Goal: Task Accomplishment & Management: Manage account settings

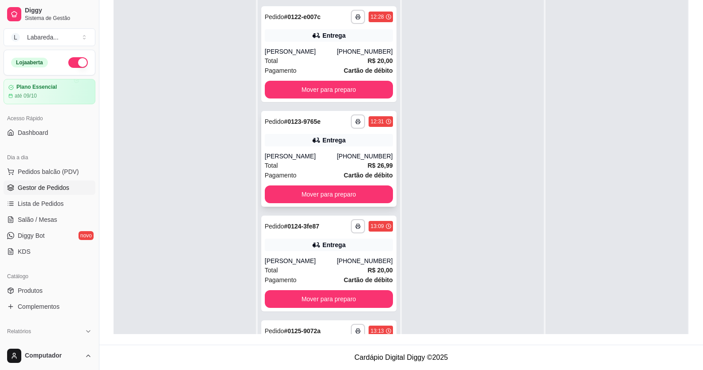
scroll to position [1555, 0]
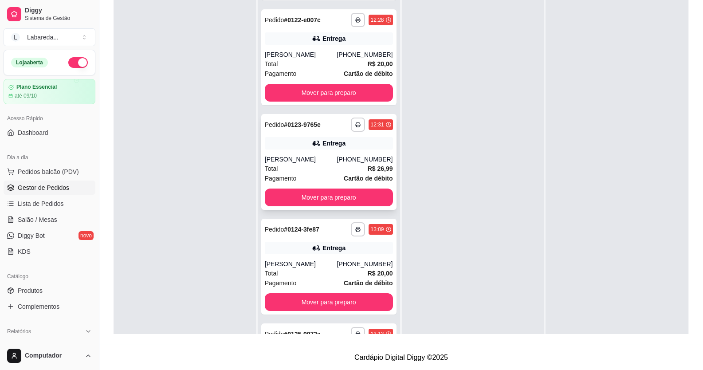
click at [309, 148] on div "Entrega" at bounding box center [329, 143] width 128 height 12
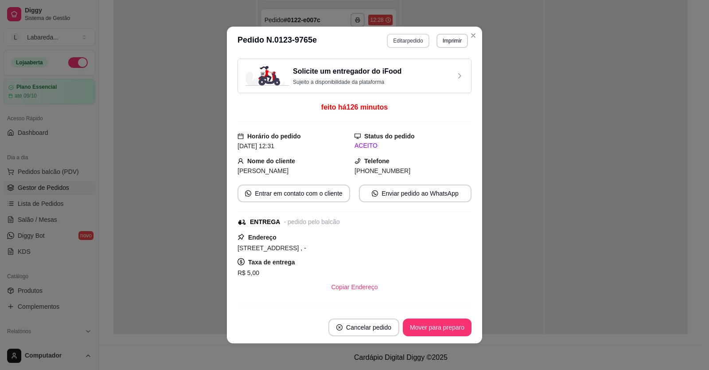
click at [408, 41] on button "Editar pedido" at bounding box center [408, 41] width 42 height 14
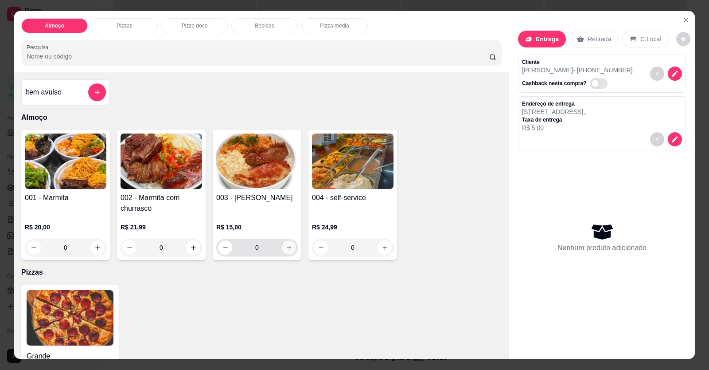
click at [286, 246] on icon "increase-product-quantity" at bounding box center [289, 247] width 7 height 7
type input "1"
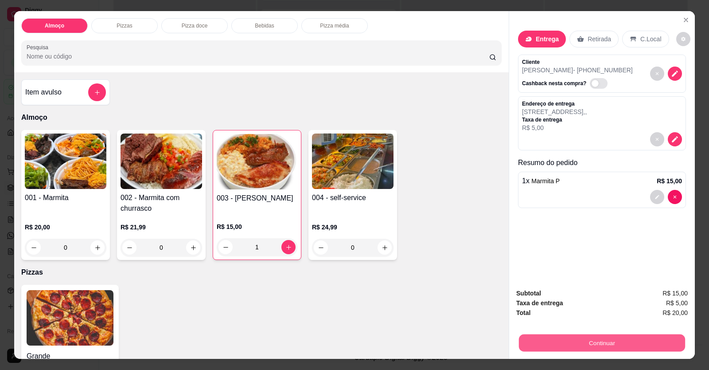
click at [550, 344] on button "Continuar" at bounding box center [602, 342] width 166 height 17
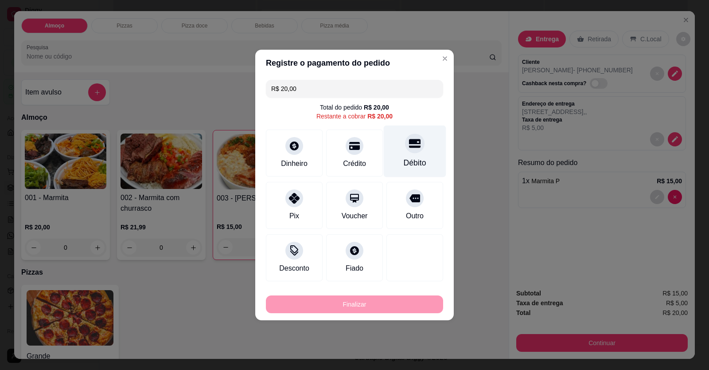
click at [406, 155] on div "Débito" at bounding box center [415, 151] width 63 height 52
type input "R$ 0,00"
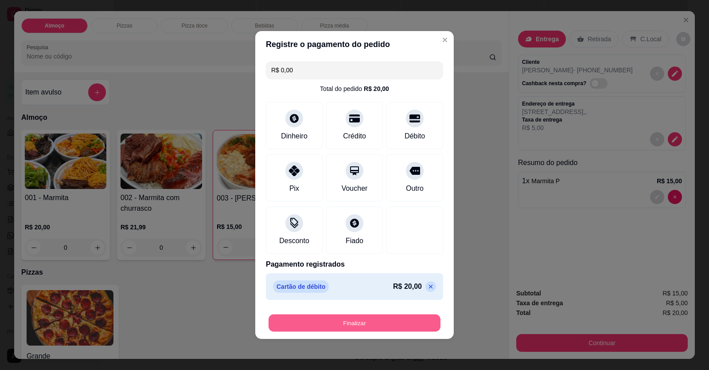
click at [374, 321] on button "Finalizar" at bounding box center [355, 322] width 172 height 17
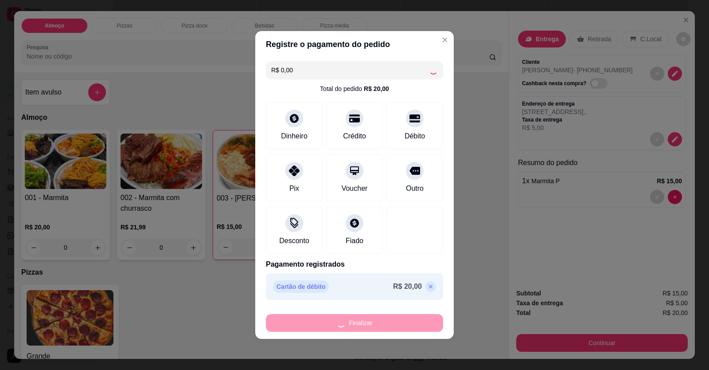
type input "0"
type input "-R$ 20,00"
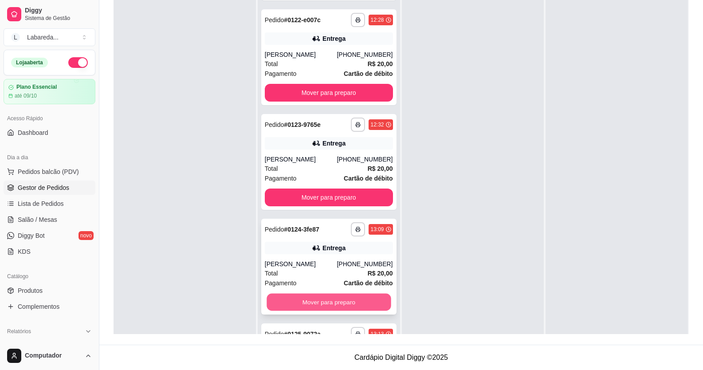
click at [308, 299] on button "Mover para preparo" at bounding box center [328, 302] width 124 height 17
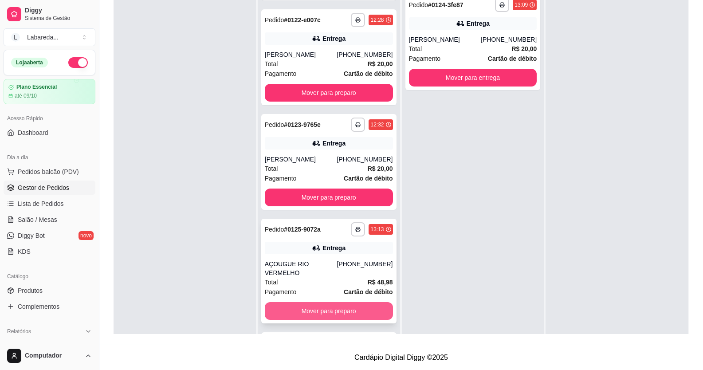
click at [307, 302] on button "Mover para preparo" at bounding box center [329, 311] width 128 height 18
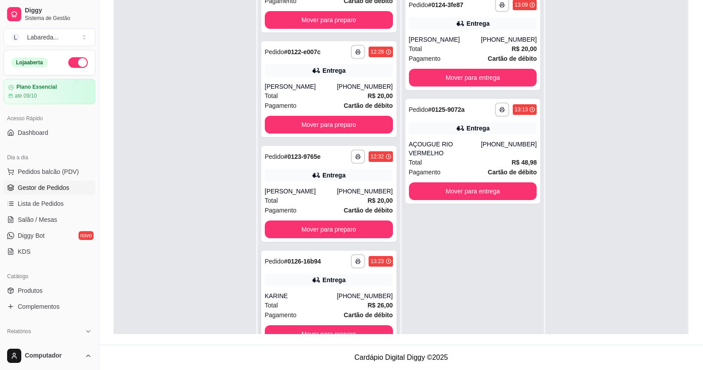
click at [309, 301] on div "Total R$ 26,00" at bounding box center [329, 305] width 128 height 10
click at [318, 236] on button "Mover para preparo" at bounding box center [329, 229] width 128 height 18
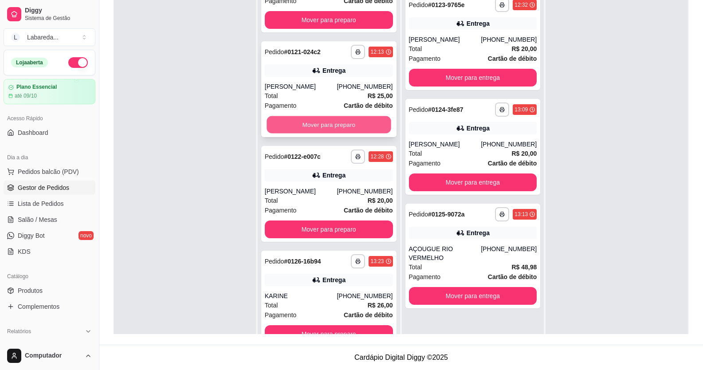
click at [332, 119] on button "Mover para preparo" at bounding box center [328, 124] width 124 height 17
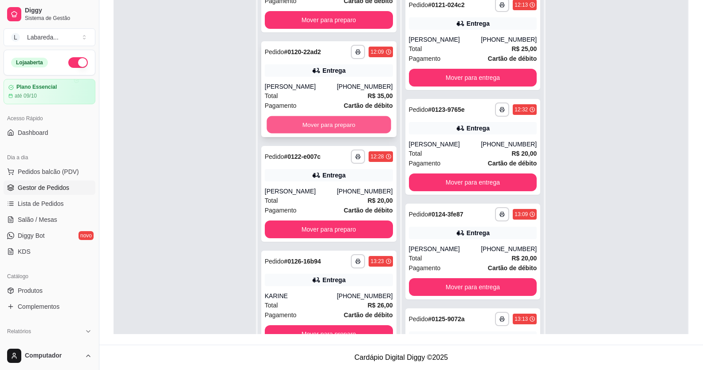
click at [332, 122] on button "Mover para preparo" at bounding box center [328, 124] width 124 height 17
click at [333, 124] on button "Mover para preparo" at bounding box center [328, 124] width 124 height 17
click at [333, 125] on button "Mover para preparo" at bounding box center [329, 125] width 128 height 18
click at [335, 125] on button "Mover para preparo" at bounding box center [329, 125] width 128 height 18
click at [335, 126] on button "Mover para preparo" at bounding box center [329, 125] width 128 height 18
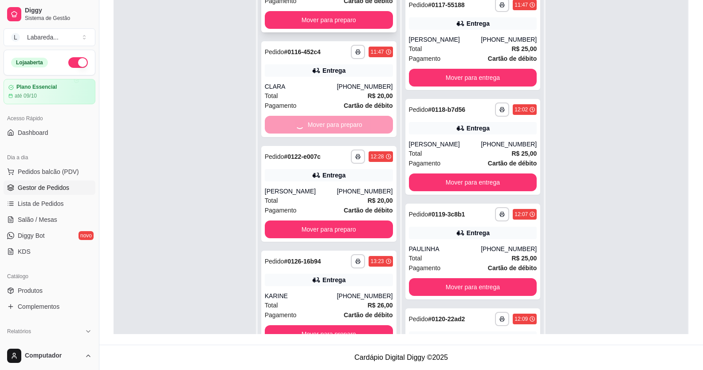
scroll to position [790, 0]
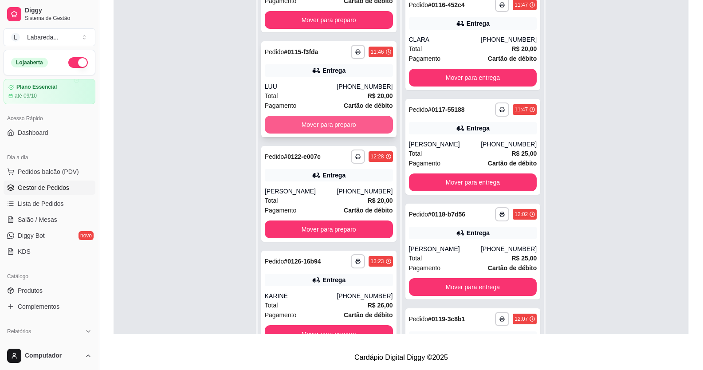
click at [307, 126] on button "Mover para preparo" at bounding box center [329, 125] width 128 height 18
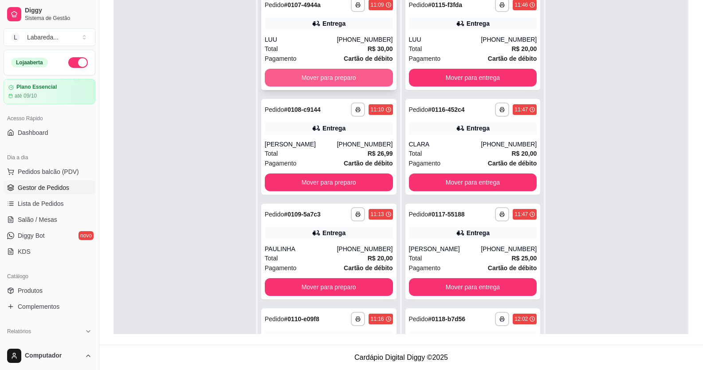
scroll to position [0, 0]
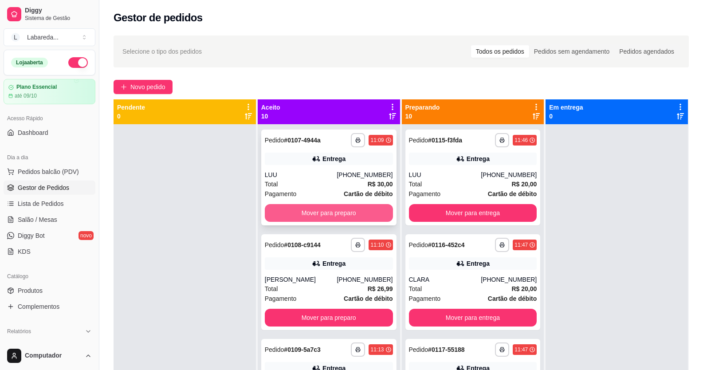
click at [323, 216] on button "Mover para preparo" at bounding box center [329, 213] width 128 height 18
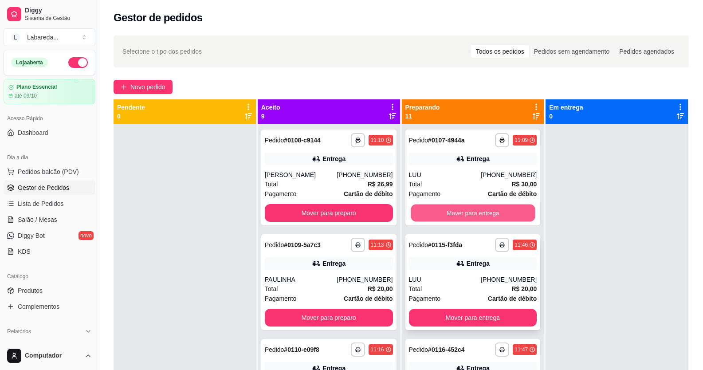
click at [430, 211] on button "Mover para entrega" at bounding box center [473, 212] width 124 height 17
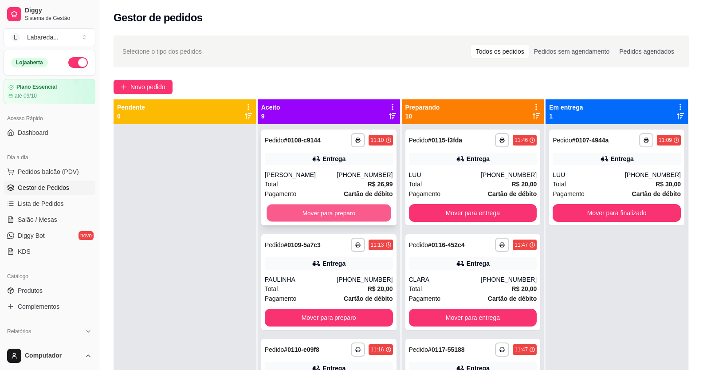
click at [355, 212] on button "Mover para preparo" at bounding box center [328, 212] width 124 height 17
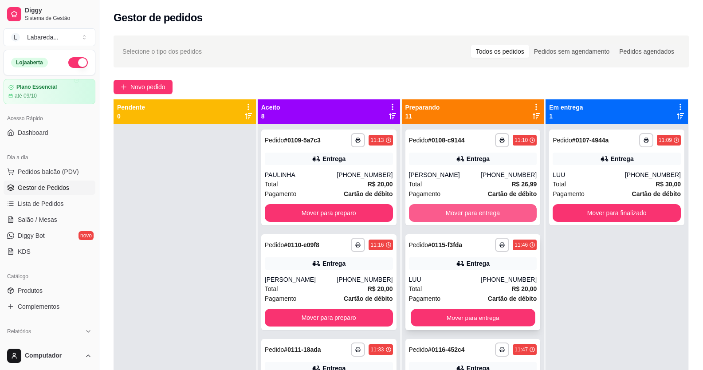
click at [424, 213] on div "**********" at bounding box center [473, 309] width 142 height 370
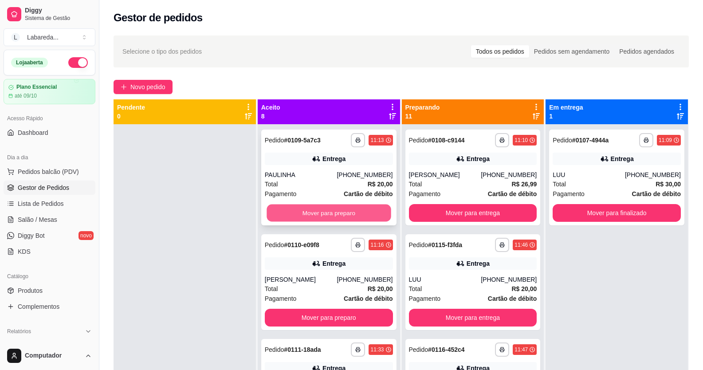
click at [356, 208] on button "Mover para preparo" at bounding box center [328, 212] width 124 height 17
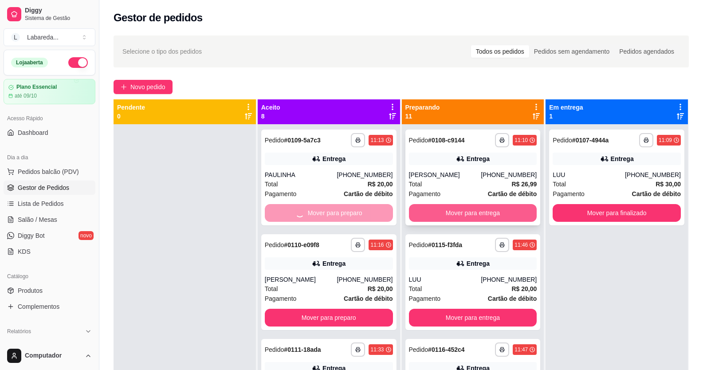
click at [435, 212] on button "Mover para entrega" at bounding box center [473, 213] width 128 height 18
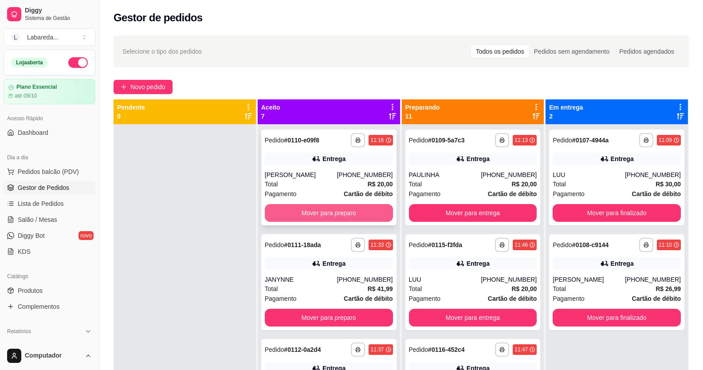
click at [354, 206] on button "Mover para preparo" at bounding box center [329, 213] width 128 height 18
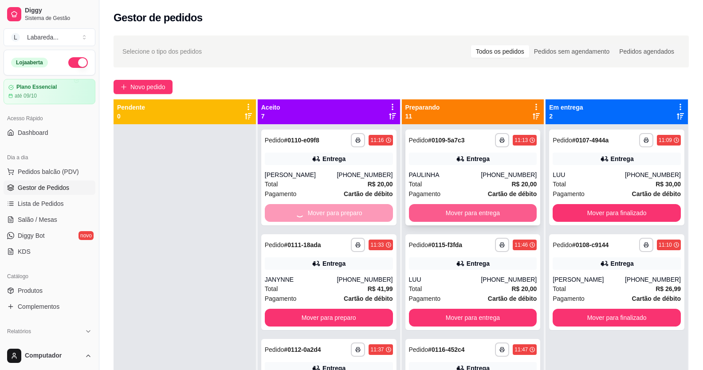
click at [447, 205] on button "Mover para entrega" at bounding box center [473, 213] width 128 height 18
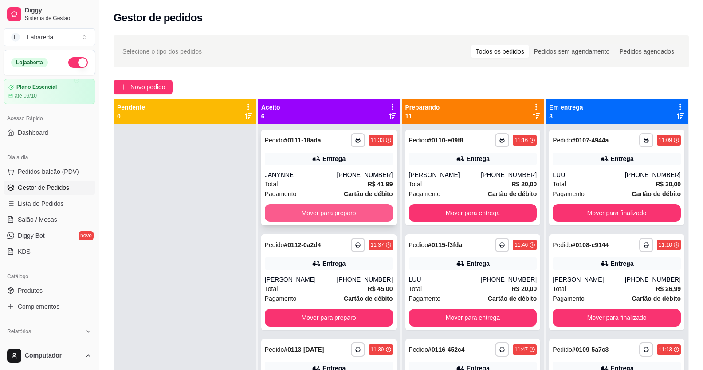
click at [361, 208] on button "Mover para preparo" at bounding box center [329, 213] width 128 height 18
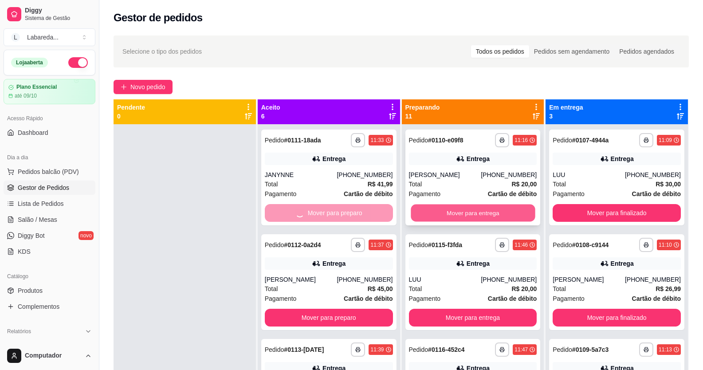
click at [414, 208] on button "Mover para entrega" at bounding box center [473, 212] width 124 height 17
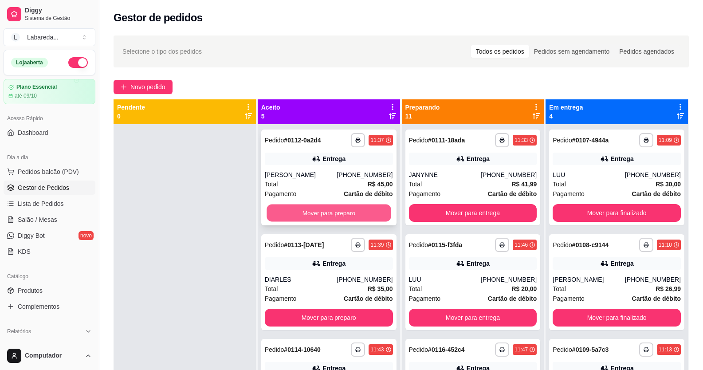
click at [354, 208] on button "Mover para preparo" at bounding box center [328, 212] width 124 height 17
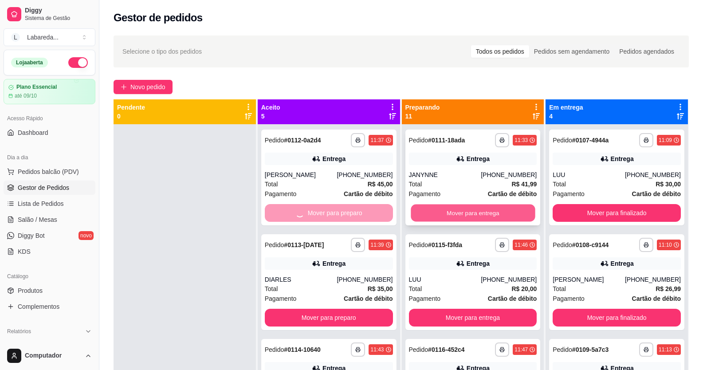
click at [427, 211] on button "Mover para entrega" at bounding box center [473, 212] width 124 height 17
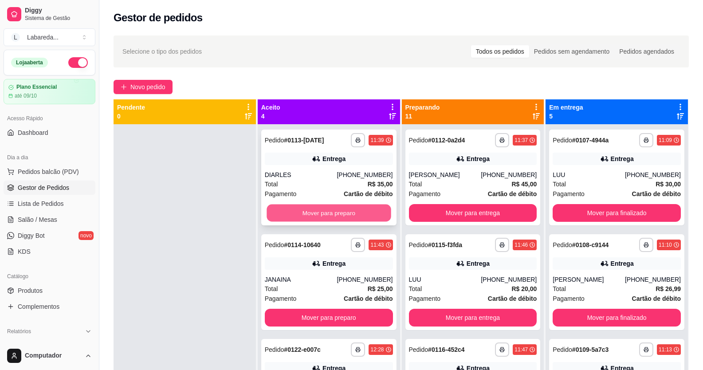
click at [372, 216] on button "Mover para preparo" at bounding box center [328, 212] width 124 height 17
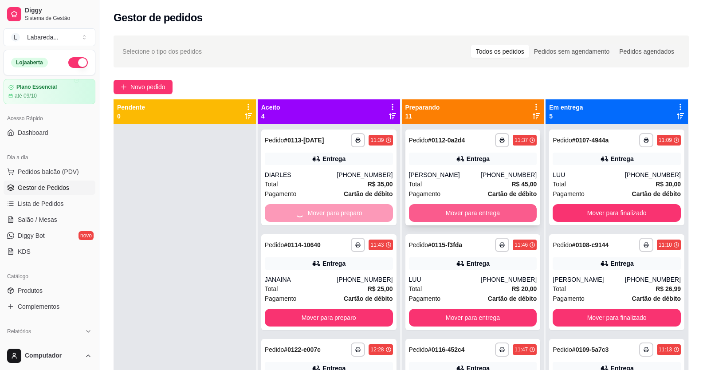
click at [421, 210] on button "Mover para entrega" at bounding box center [473, 213] width 128 height 18
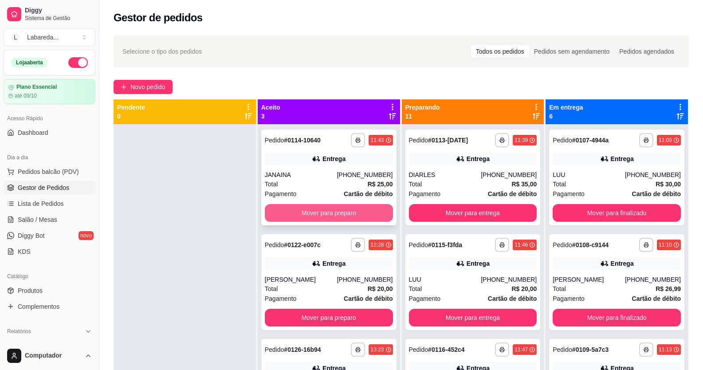
click at [362, 212] on button "Mover para preparo" at bounding box center [329, 213] width 128 height 18
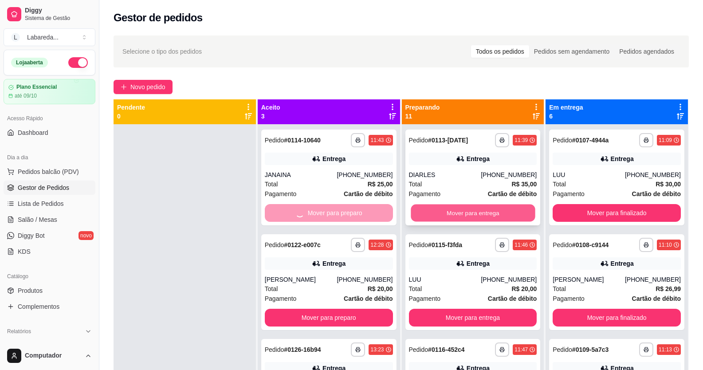
click at [426, 213] on button "Mover para entrega" at bounding box center [473, 212] width 124 height 17
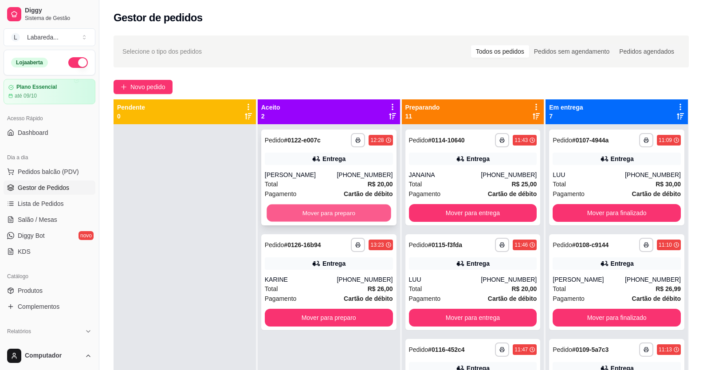
click at [367, 210] on button "Mover para preparo" at bounding box center [328, 212] width 124 height 17
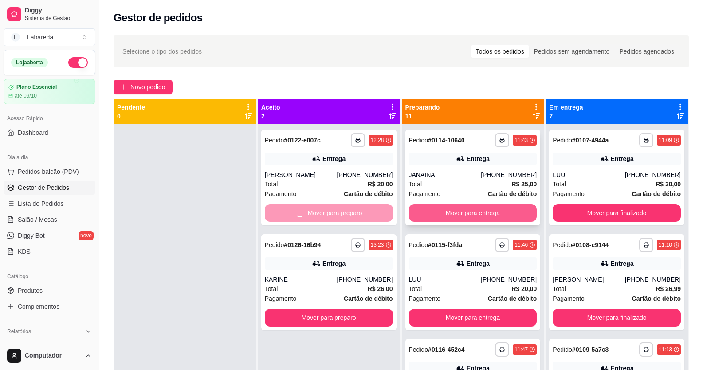
click at [422, 211] on button "Mover para entrega" at bounding box center [473, 213] width 128 height 18
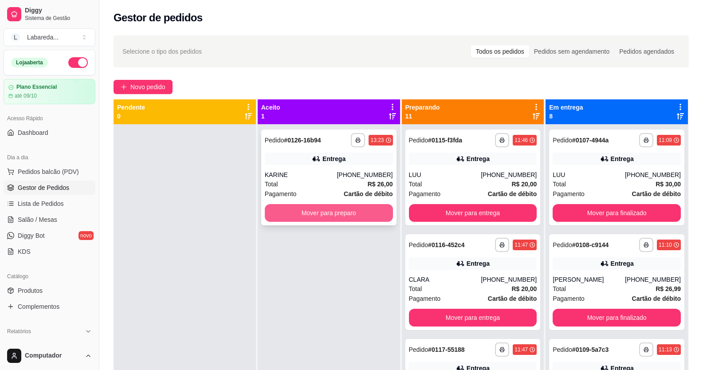
click at [377, 216] on button "Mover para preparo" at bounding box center [329, 213] width 128 height 18
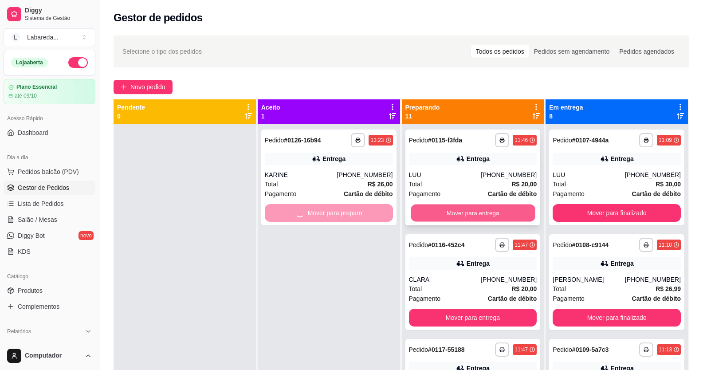
click at [435, 214] on button "Mover para entrega" at bounding box center [473, 212] width 124 height 17
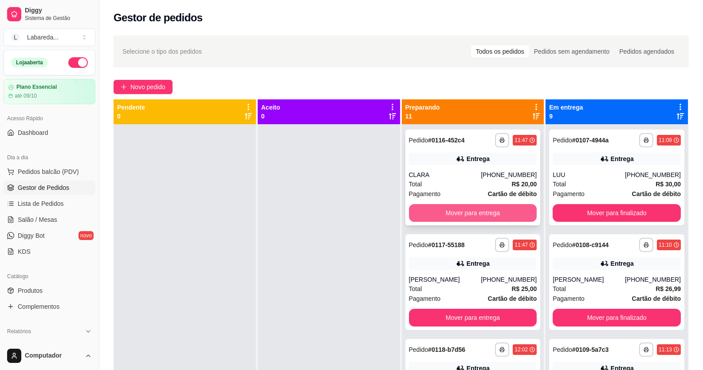
click at [471, 212] on button "Mover para entrega" at bounding box center [473, 213] width 128 height 18
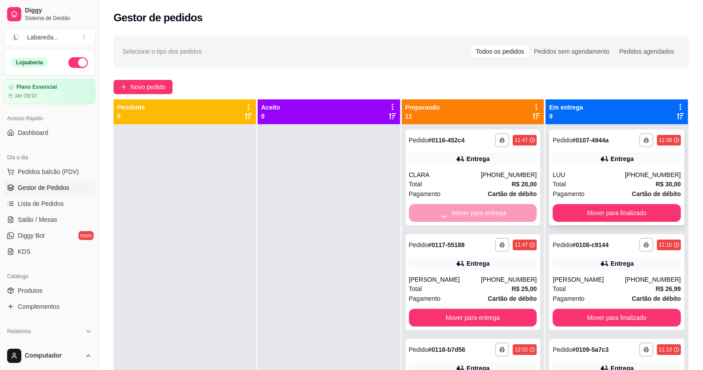
click at [583, 204] on div "**********" at bounding box center [616, 177] width 135 height 96
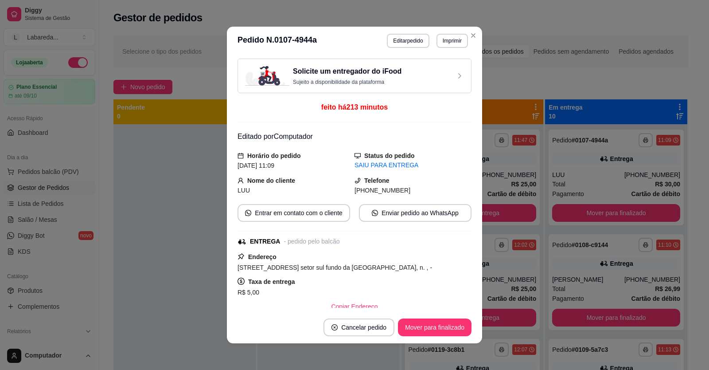
drag, startPoint x: 477, startPoint y: 213, endPoint x: 485, endPoint y: 211, distance: 8.0
click at [477, 213] on div "Solicite um entregador do iFood Sujeito a disponibilidade da plataforma feito h…" at bounding box center [354, 183] width 255 height 256
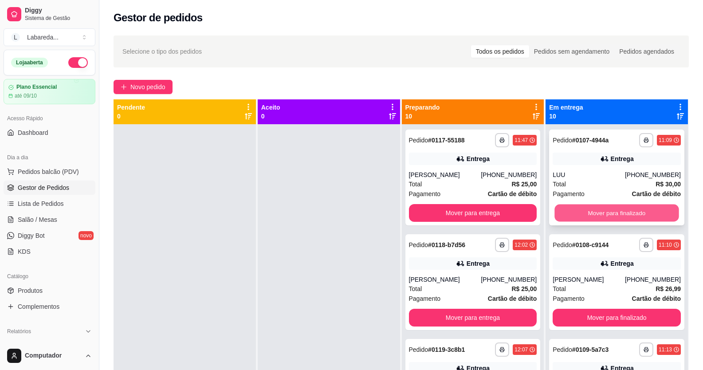
click at [561, 210] on button "Mover para finalizado" at bounding box center [617, 212] width 124 height 17
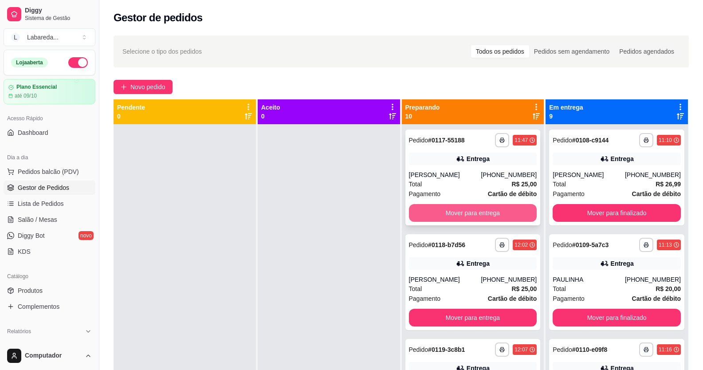
click at [502, 214] on button "Mover para entrega" at bounding box center [473, 213] width 128 height 18
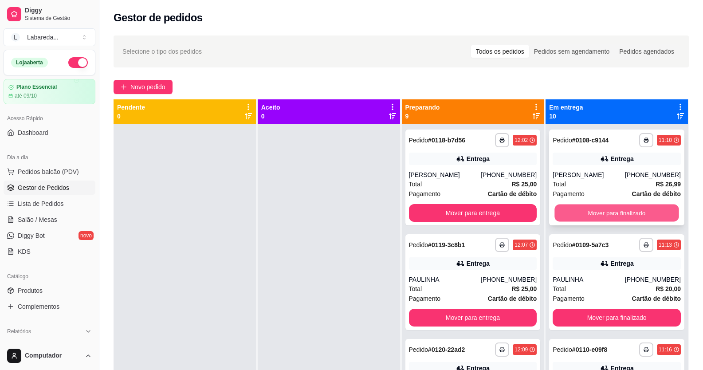
click at [628, 218] on button "Mover para finalizado" at bounding box center [617, 212] width 124 height 17
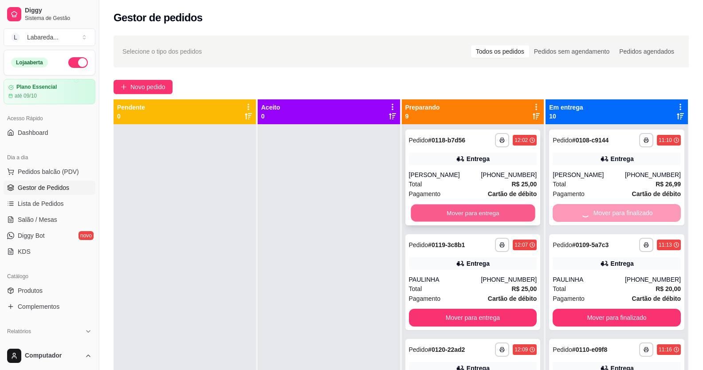
click at [514, 207] on button "Mover para entrega" at bounding box center [473, 212] width 124 height 17
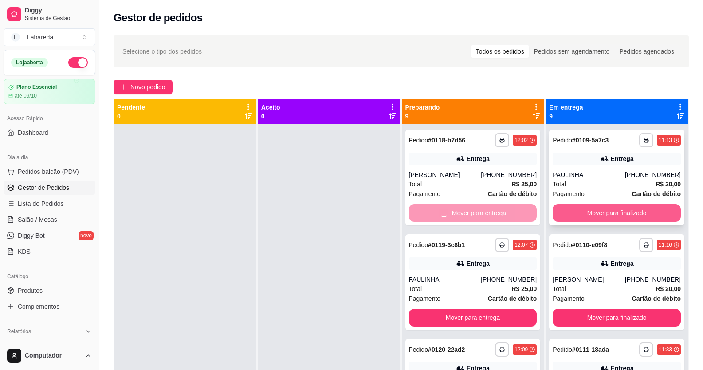
click at [604, 207] on button "Mover para finalizado" at bounding box center [617, 213] width 128 height 18
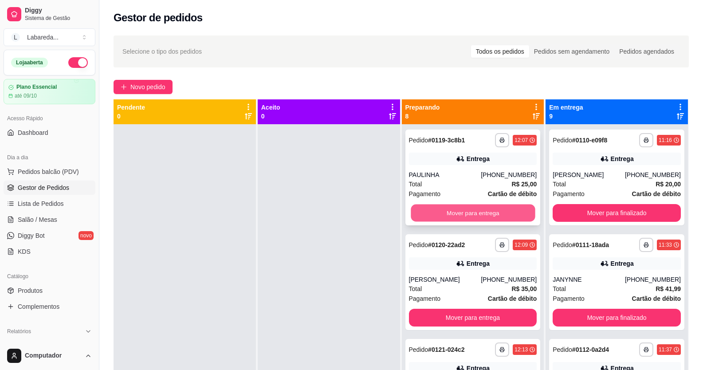
click at [507, 208] on button "Mover para entrega" at bounding box center [473, 212] width 124 height 17
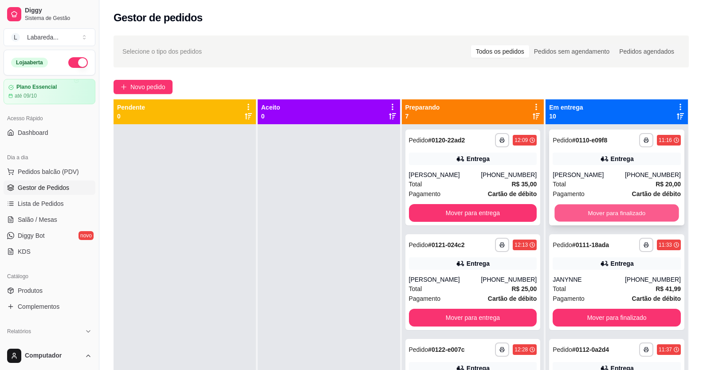
click at [588, 218] on button "Mover para finalizado" at bounding box center [617, 212] width 124 height 17
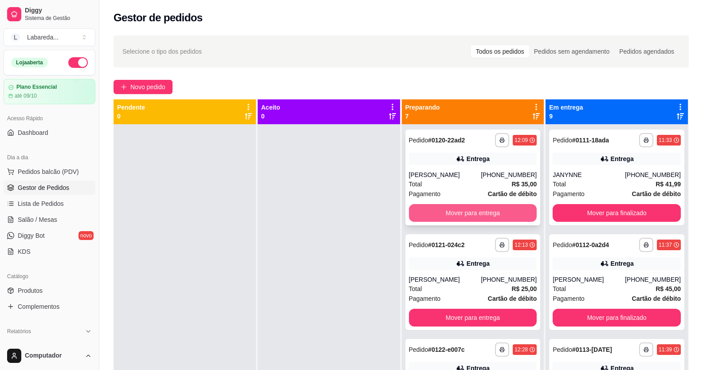
click at [527, 217] on div "**********" at bounding box center [472, 177] width 135 height 96
click at [519, 208] on button "Mover para entrega" at bounding box center [473, 212] width 124 height 17
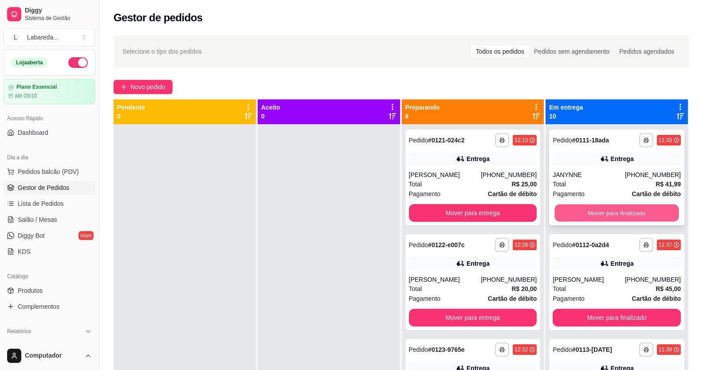
click at [586, 216] on button "Mover para finalizado" at bounding box center [617, 212] width 124 height 17
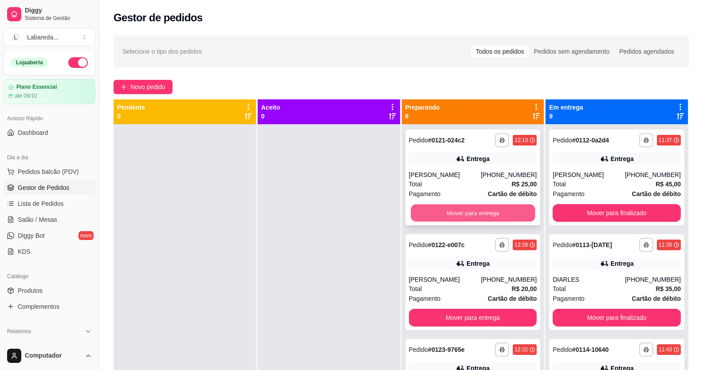
click at [514, 213] on button "Mover para entrega" at bounding box center [473, 212] width 124 height 17
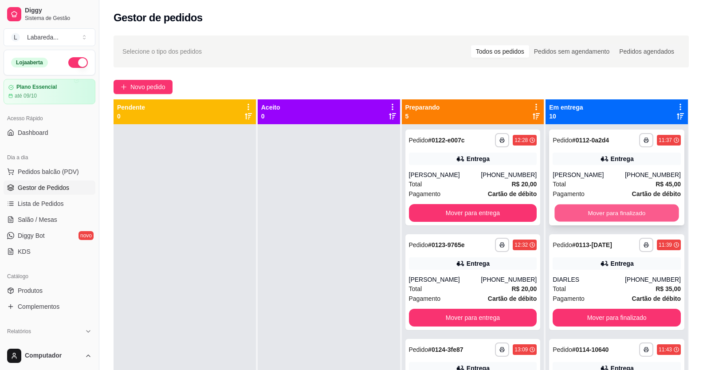
click at [588, 216] on button "Mover para finalizado" at bounding box center [617, 212] width 124 height 17
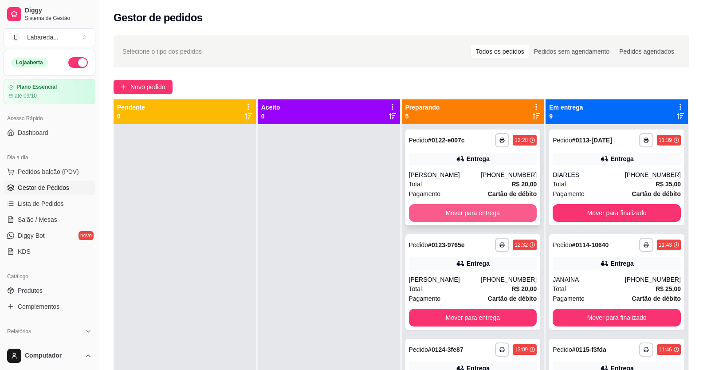
click at [520, 217] on button "Mover para entrega" at bounding box center [473, 213] width 128 height 18
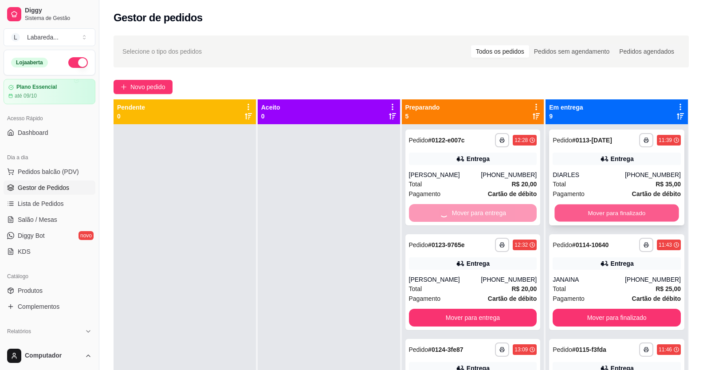
click at [559, 208] on button "Mover para finalizado" at bounding box center [617, 212] width 124 height 17
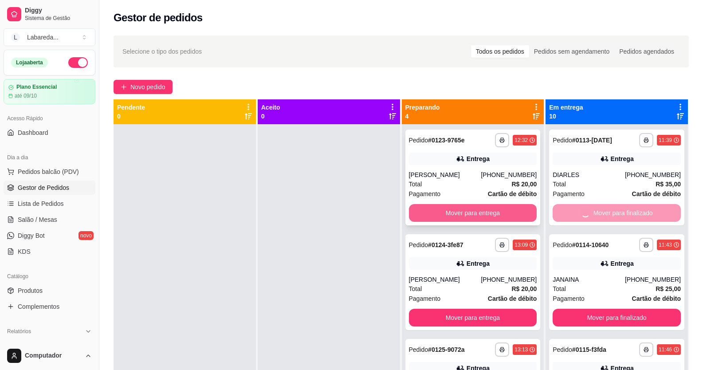
click at [502, 206] on button "Mover para entrega" at bounding box center [473, 213] width 128 height 18
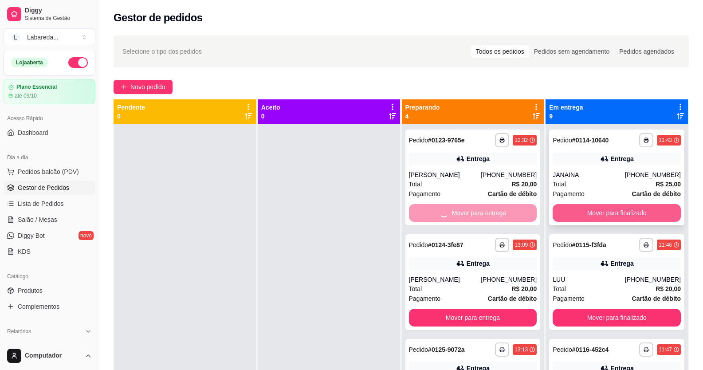
click at [580, 215] on button "Mover para finalizado" at bounding box center [617, 213] width 128 height 18
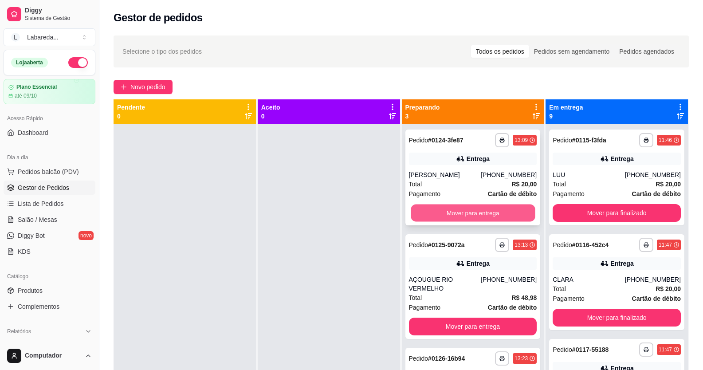
click at [486, 205] on button "Mover para entrega" at bounding box center [473, 212] width 124 height 17
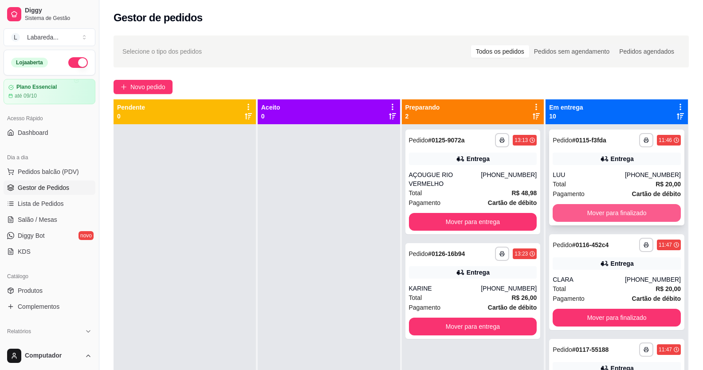
click at [567, 213] on button "Mover para finalizado" at bounding box center [617, 213] width 128 height 18
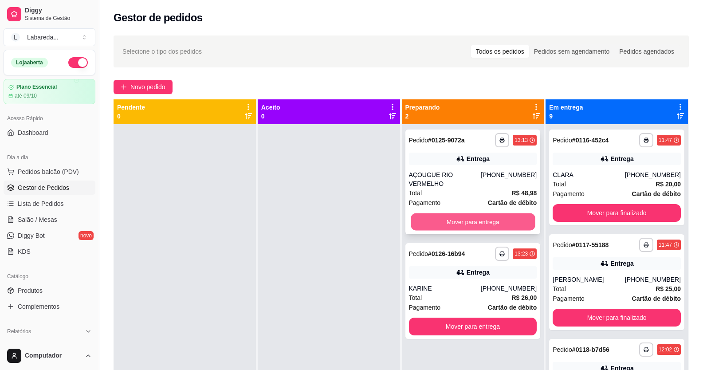
click at [513, 213] on button "Mover para entrega" at bounding box center [473, 221] width 124 height 17
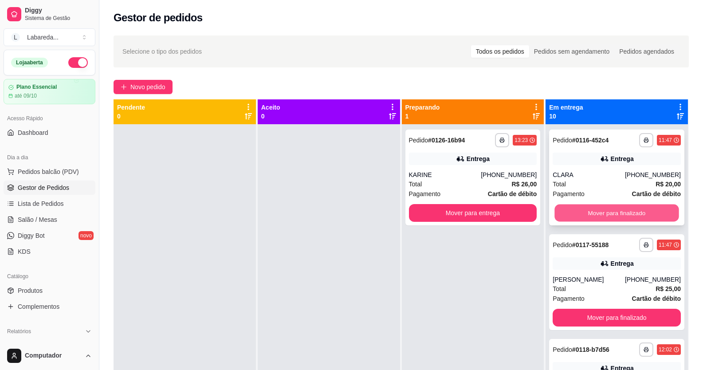
click at [581, 211] on button "Mover para finalizado" at bounding box center [617, 212] width 124 height 17
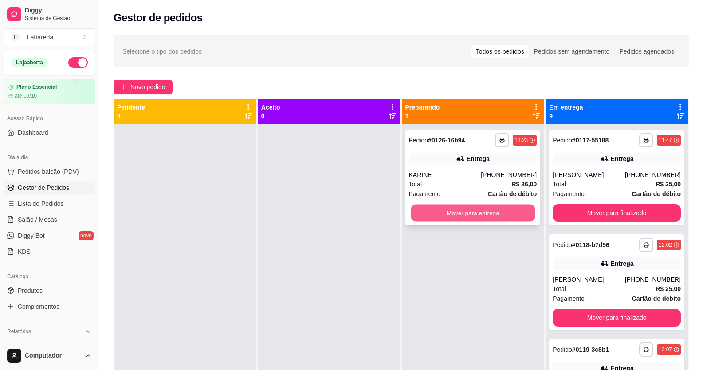
click at [533, 216] on div "**********" at bounding box center [472, 177] width 135 height 96
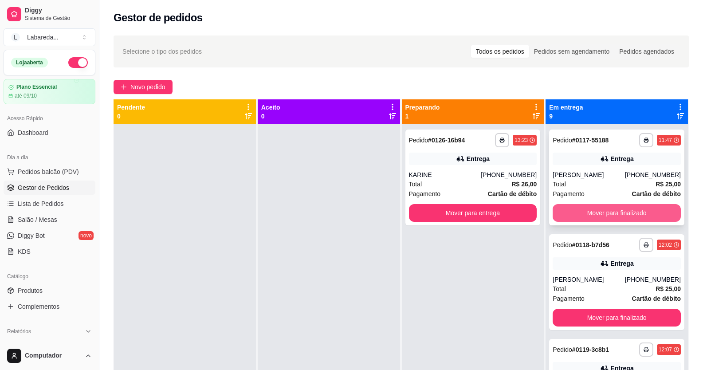
click at [564, 214] on button "Mover para finalizado" at bounding box center [617, 213] width 128 height 18
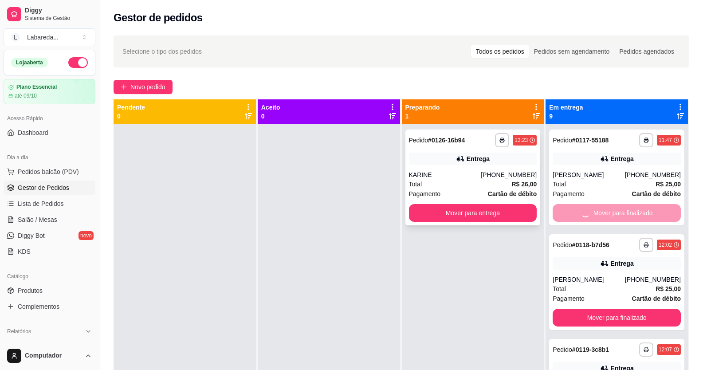
click at [532, 217] on div "**********" at bounding box center [472, 177] width 135 height 96
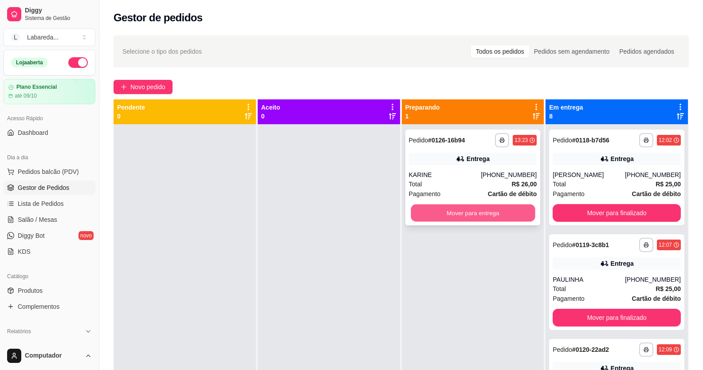
click at [522, 214] on button "Mover para entrega" at bounding box center [473, 212] width 124 height 17
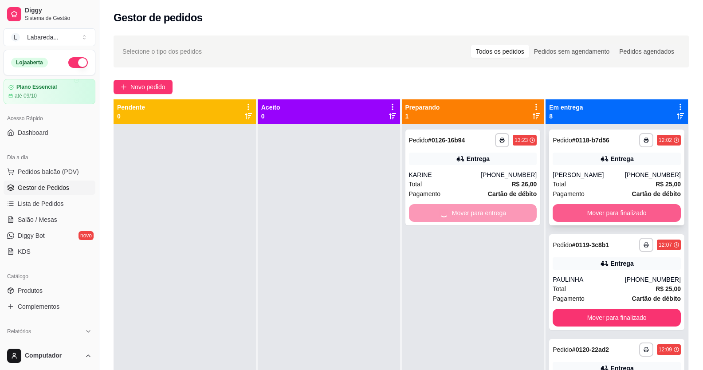
click at [568, 212] on button "Mover para finalizado" at bounding box center [617, 213] width 128 height 18
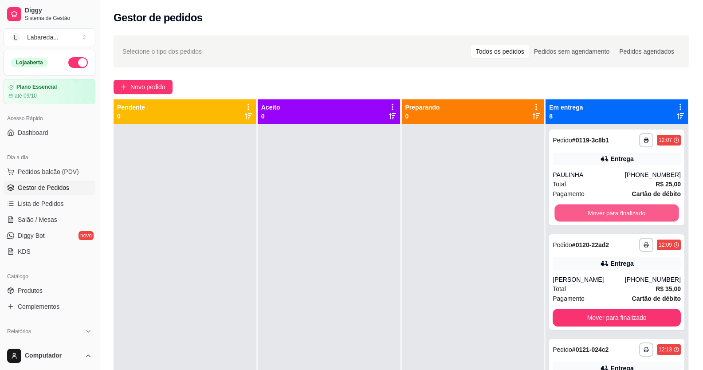
click at [563, 214] on button "Mover para finalizado" at bounding box center [617, 212] width 124 height 17
click at [563, 214] on button "Mover para finalizado" at bounding box center [617, 213] width 128 height 18
click at [563, 214] on button "Mover para finalizado" at bounding box center [617, 212] width 124 height 17
click at [563, 214] on button "Mover para finalizado" at bounding box center [617, 213] width 128 height 18
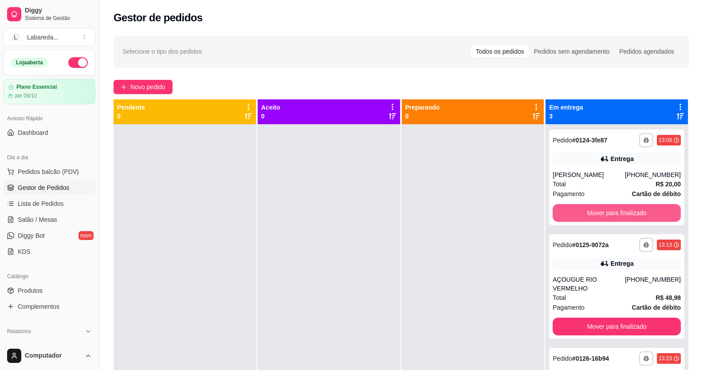
click at [563, 214] on button "Mover para finalizado" at bounding box center [617, 213] width 128 height 18
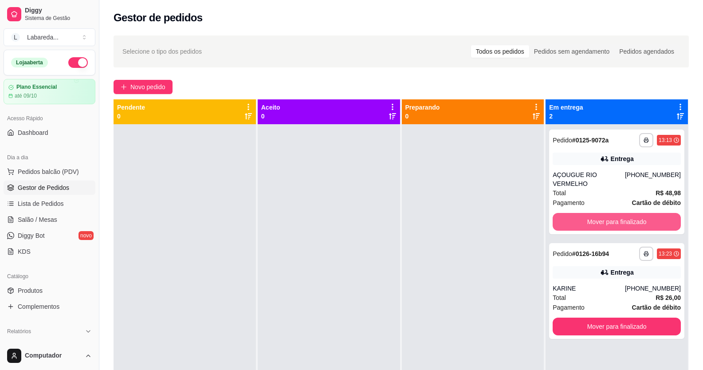
click at [563, 214] on button "Mover para finalizado" at bounding box center [617, 222] width 128 height 18
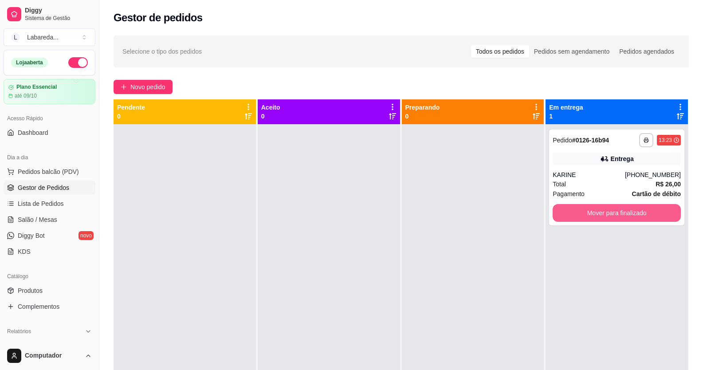
click at [563, 214] on button "Mover para finalizado" at bounding box center [617, 213] width 128 height 18
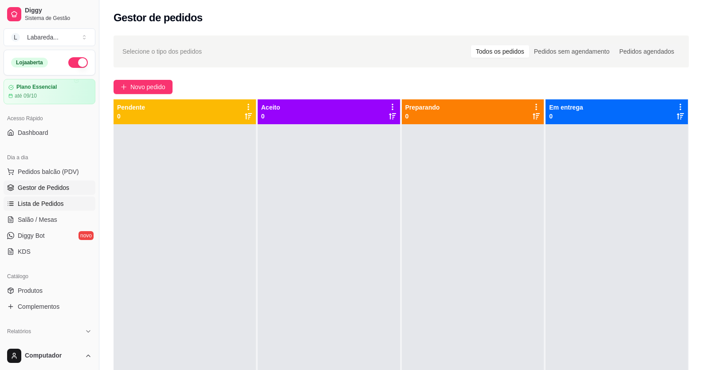
click at [28, 208] on span "Lista de Pedidos" at bounding box center [41, 203] width 46 height 9
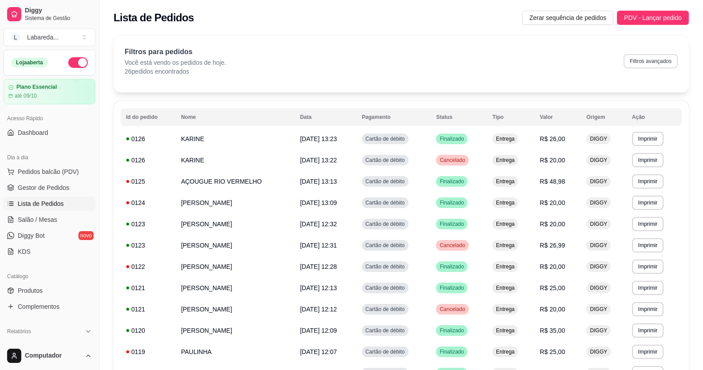
click at [631, 61] on button "Filtros avançados" at bounding box center [650, 61] width 54 height 14
select select "0"
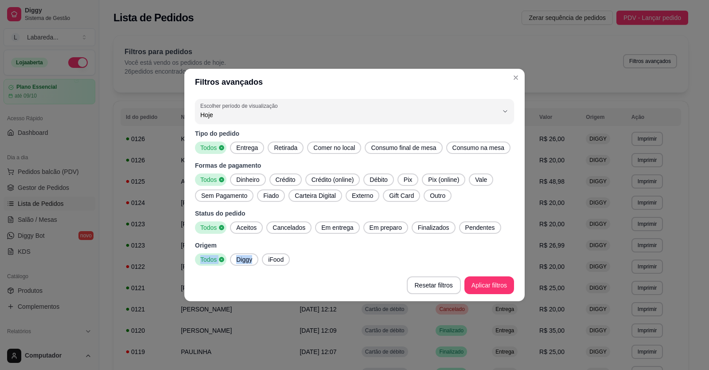
drag, startPoint x: 266, startPoint y: 256, endPoint x: 248, endPoint y: 262, distance: 18.7
click at [255, 262] on div "Origem Todos Diggy iFood" at bounding box center [354, 253] width 319 height 25
click at [248, 262] on span "Diggy" at bounding box center [244, 259] width 23 height 9
click at [247, 261] on span "Diggy" at bounding box center [239, 259] width 21 height 9
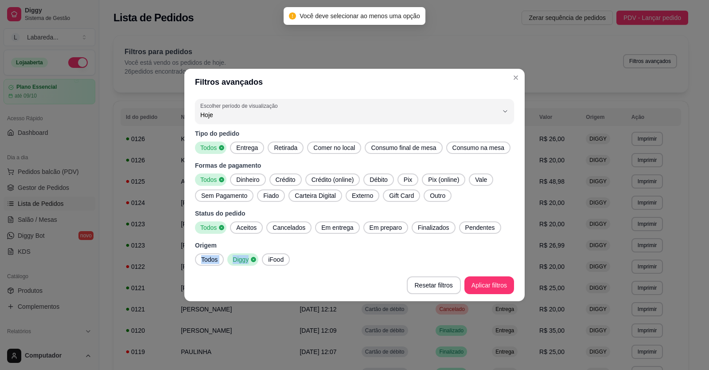
drag, startPoint x: 427, startPoint y: 226, endPoint x: 429, endPoint y: 233, distance: 7.2
click at [428, 231] on div "Finalizados" at bounding box center [434, 227] width 44 height 12
click at [429, 233] on div "Finalizados" at bounding box center [432, 227] width 47 height 12
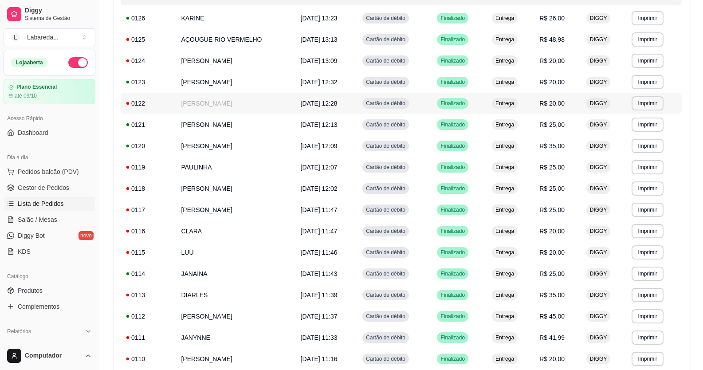
scroll to position [248, 0]
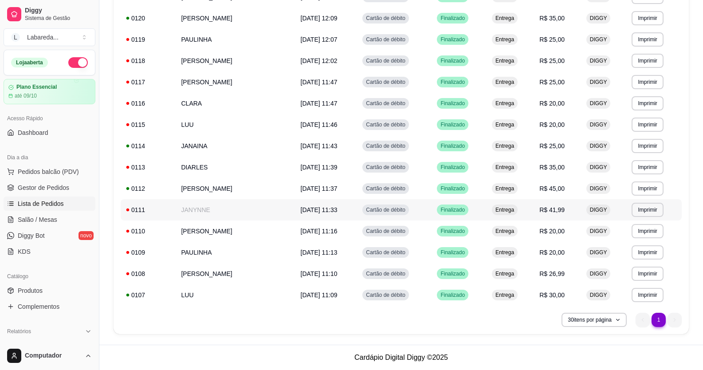
drag, startPoint x: 399, startPoint y: 216, endPoint x: 401, endPoint y: 211, distance: 5.6
drag, startPoint x: 401, startPoint y: 211, endPoint x: 537, endPoint y: 328, distance: 179.9
click at [527, 332] on div "**********" at bounding box center [401, 93] width 575 height 481
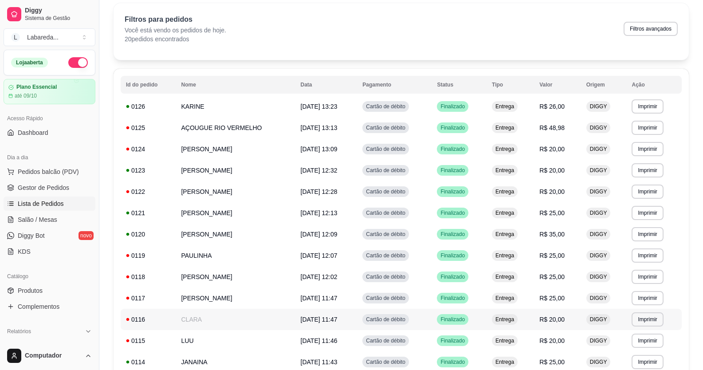
scroll to position [27, 0]
